Goal: Information Seeking & Learning: Learn about a topic

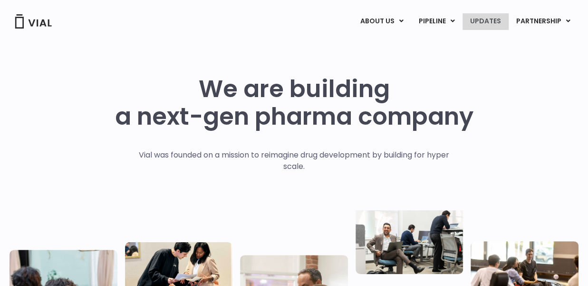
click at [487, 20] on link "UPDATES" at bounding box center [486, 21] width 46 height 16
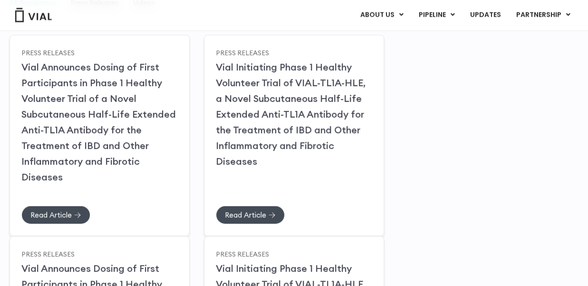
scroll to position [150, 0]
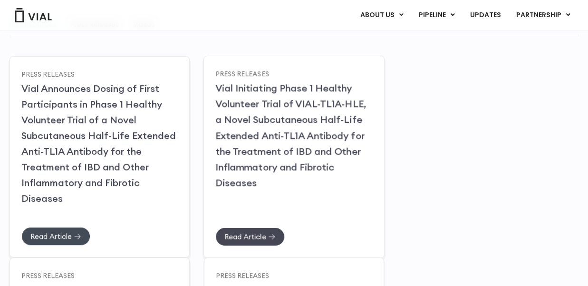
click at [269, 235] on span "Read Article" at bounding box center [250, 236] width 51 height 7
click at [64, 235] on span "Read Article" at bounding box center [50, 236] width 41 height 7
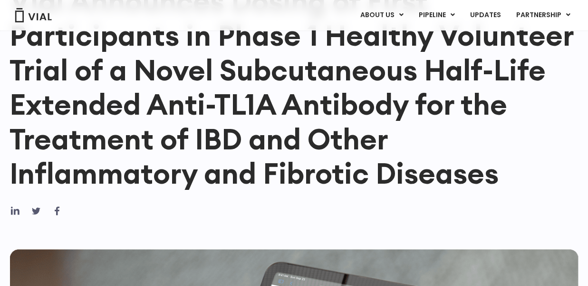
scroll to position [350, 0]
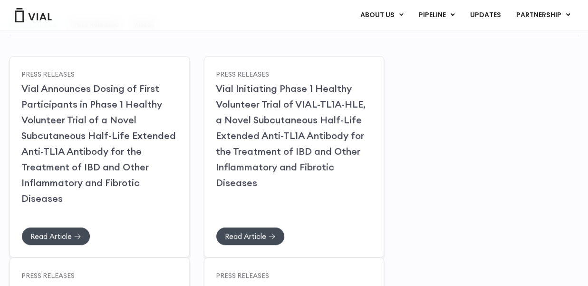
scroll to position [100, 0]
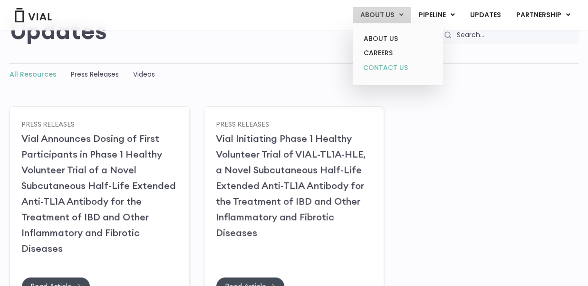
click at [405, 70] on link "CONTACT US" at bounding box center [397, 67] width 83 height 15
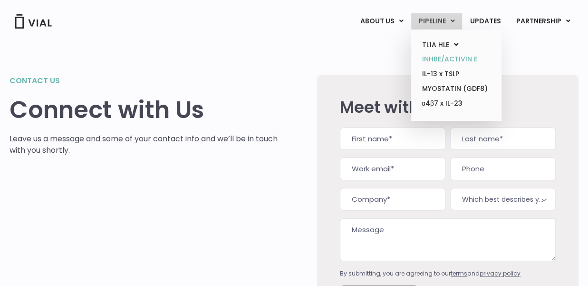
click at [446, 61] on link "INHBE/ACTIVIN E" at bounding box center [456, 59] width 83 height 15
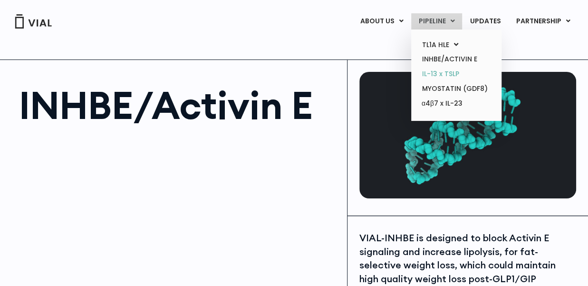
click at [446, 77] on link "IL-13 x TSLP" at bounding box center [456, 74] width 83 height 15
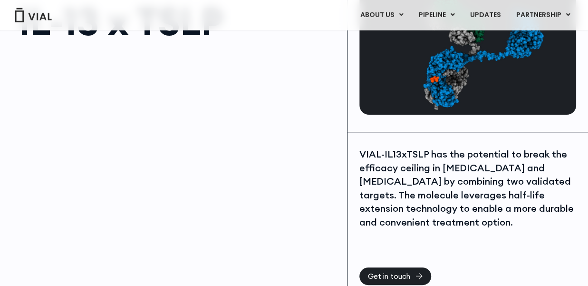
scroll to position [50, 0]
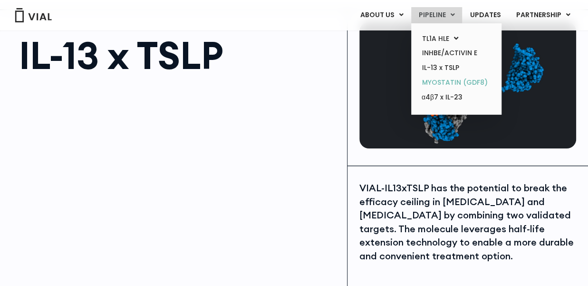
click at [473, 86] on link "MYOSTATIN (GDF8)" at bounding box center [456, 82] width 83 height 15
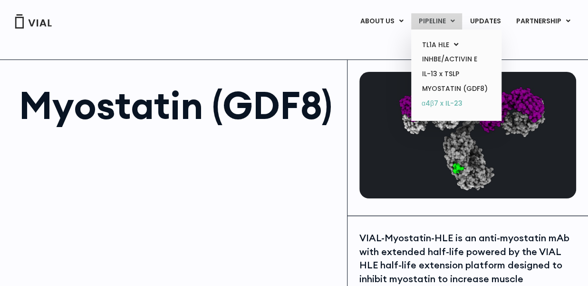
click at [457, 106] on link "α4β7 x IL-23" at bounding box center [456, 103] width 83 height 15
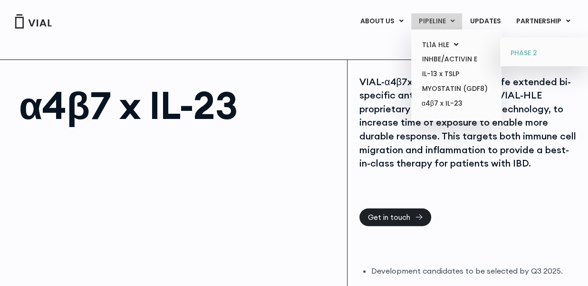
click at [533, 52] on link "PHASE 2" at bounding box center [545, 53] width 83 height 15
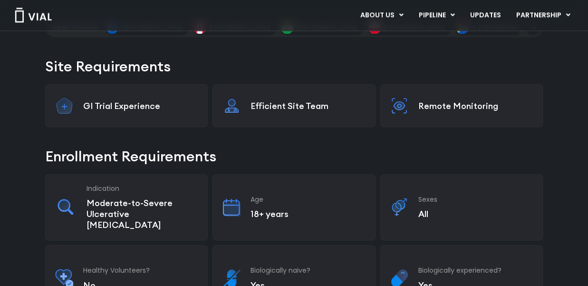
scroll to position [68, 0]
